Goal: Transaction & Acquisition: Download file/media

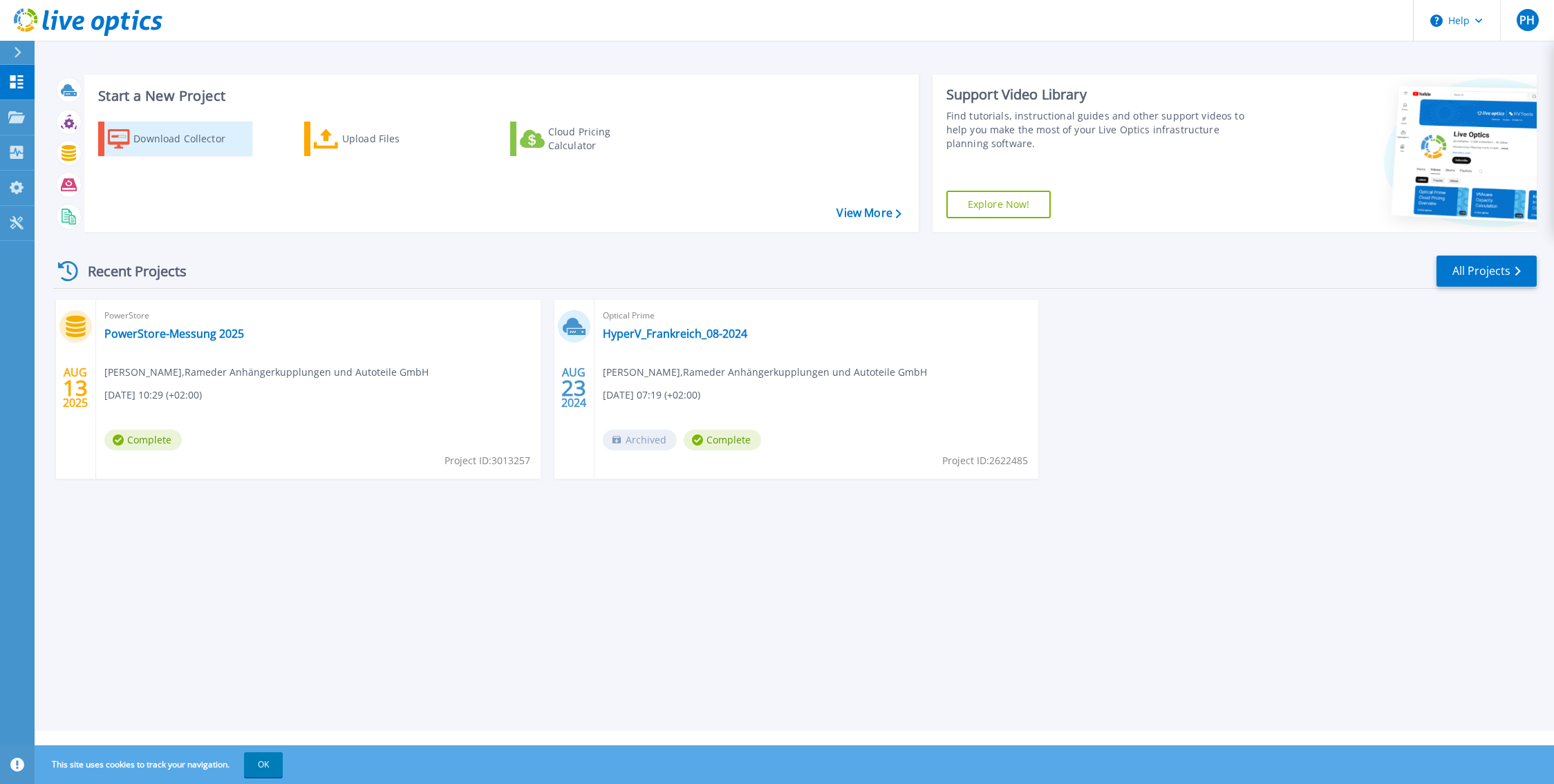
click at [214, 141] on div "Download Collector" at bounding box center [189, 138] width 111 height 27
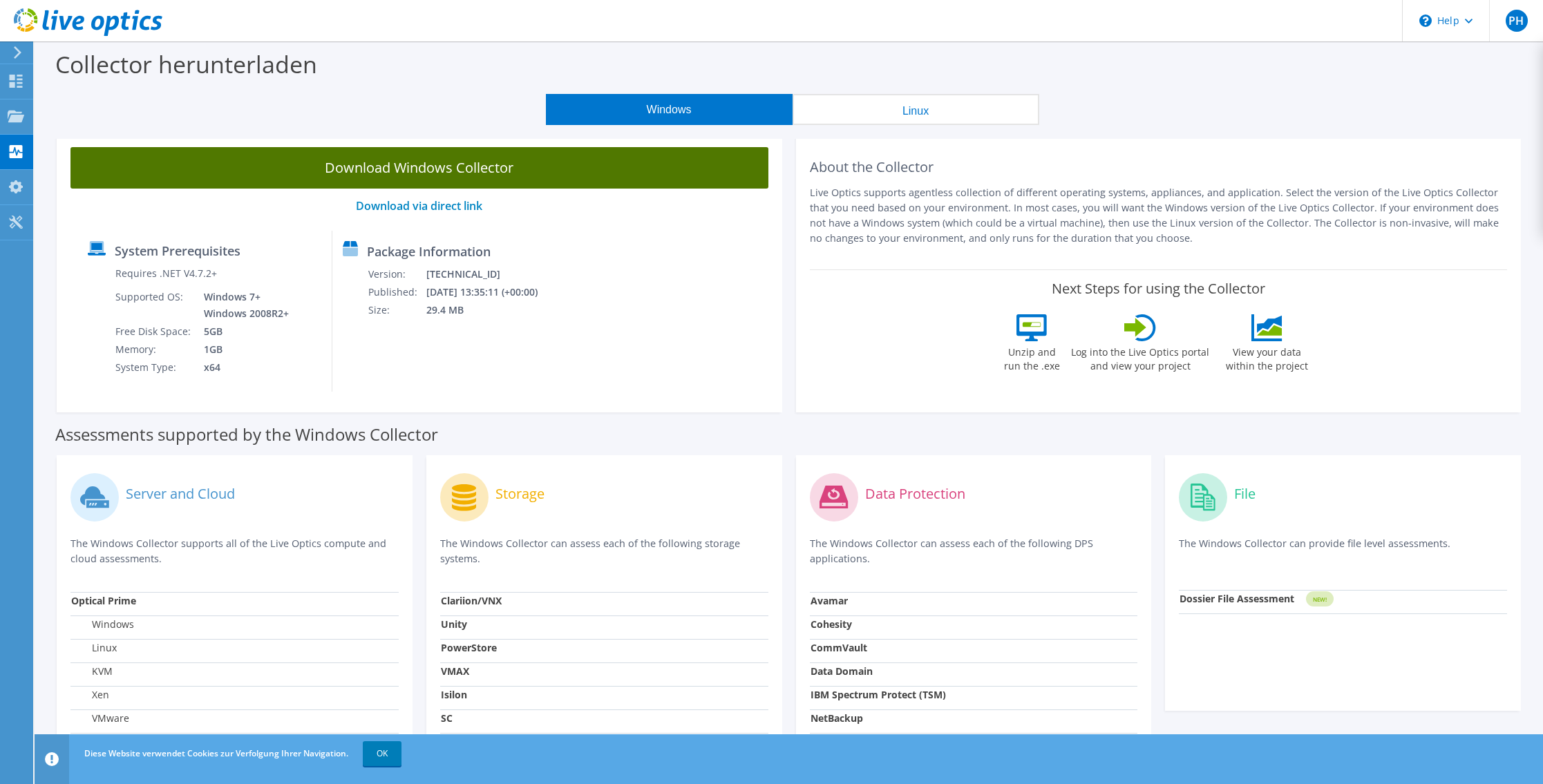
click at [477, 168] on link "Download Windows Collector" at bounding box center [419, 168] width 698 height 41
